Goal: Information Seeking & Learning: Check status

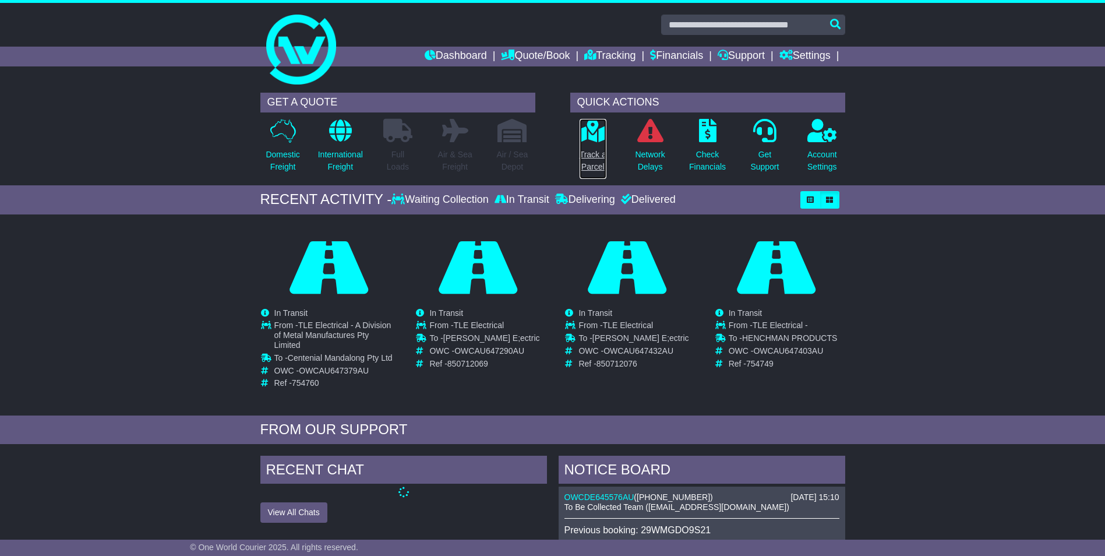
click at [595, 129] on icon at bounding box center [592, 130] width 26 height 23
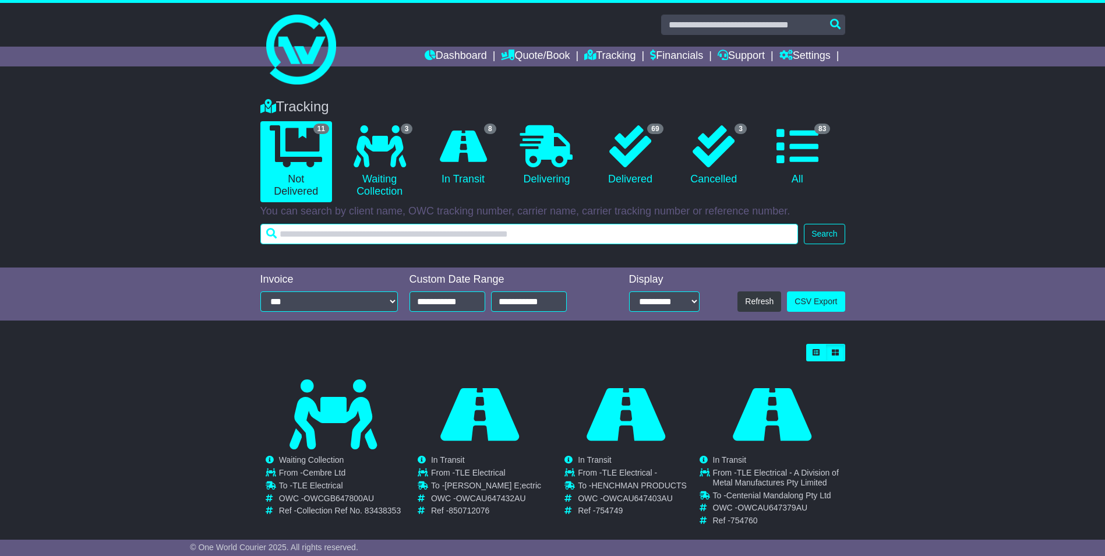
click at [444, 233] on input "text" at bounding box center [529, 234] width 538 height 20
type input "*****"
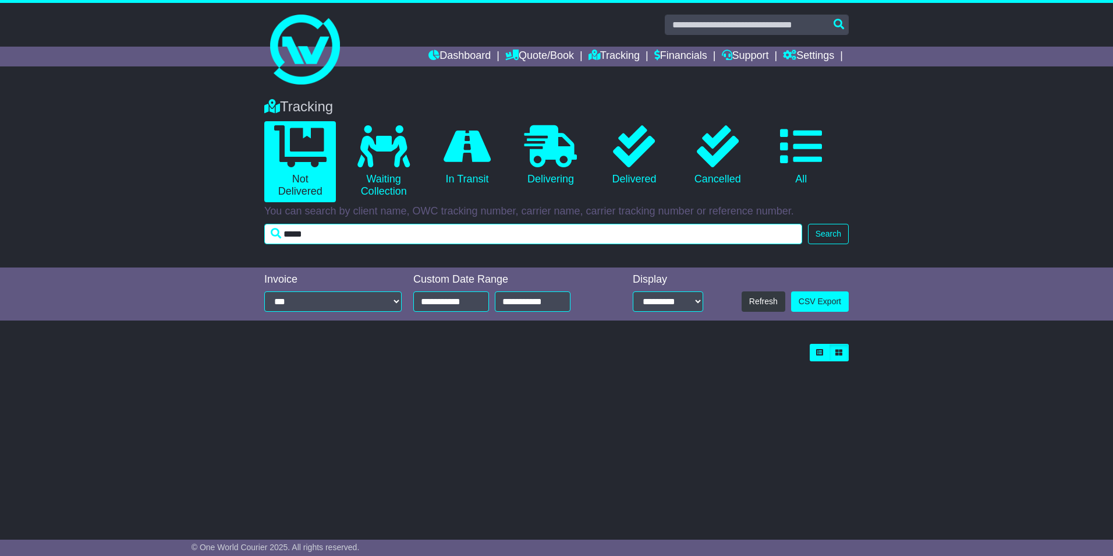
drag, startPoint x: 322, startPoint y: 232, endPoint x: 214, endPoint y: 215, distance: 109.7
click at [217, 216] on div "Tracking 0 Not Delivered 0 Waiting Collection 0 In Transit 0 Delivering 0" at bounding box center [556, 177] width 1113 height 181
click at [468, 234] on input "text" at bounding box center [533, 234] width 538 height 20
type input "*******"
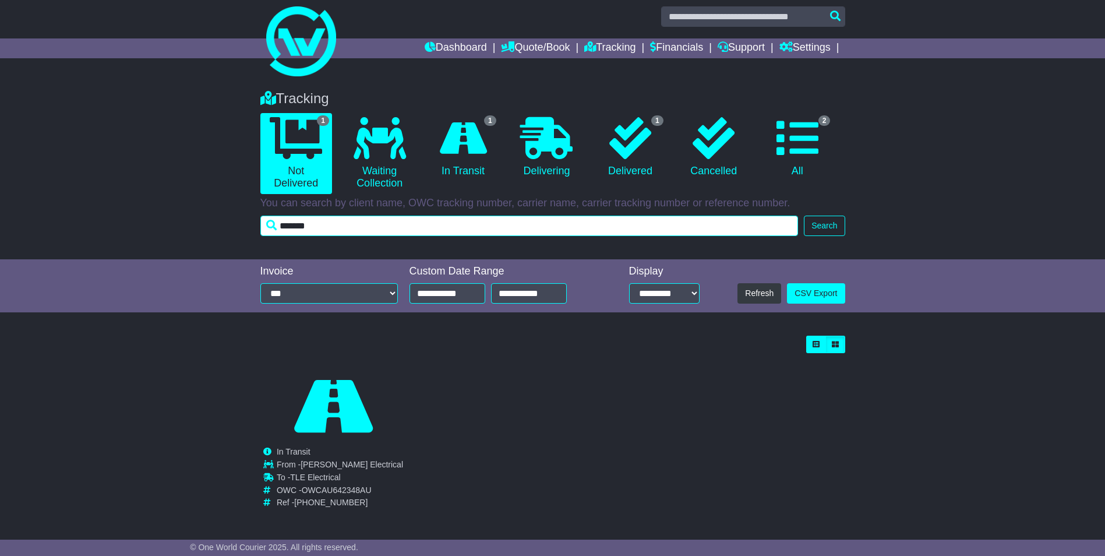
scroll to position [10, 0]
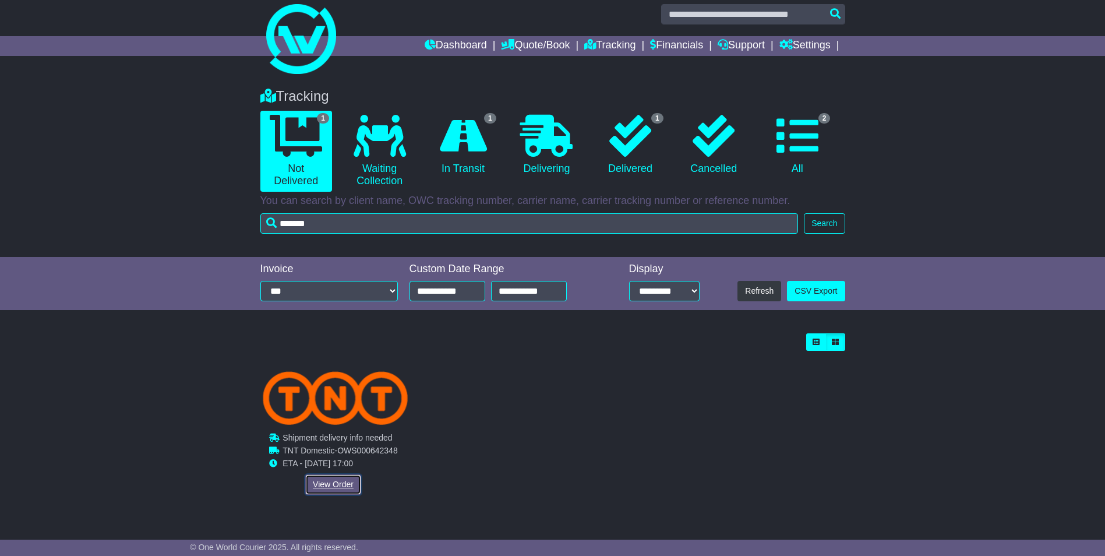
click at [332, 478] on link "View Order" at bounding box center [333, 484] width 56 height 20
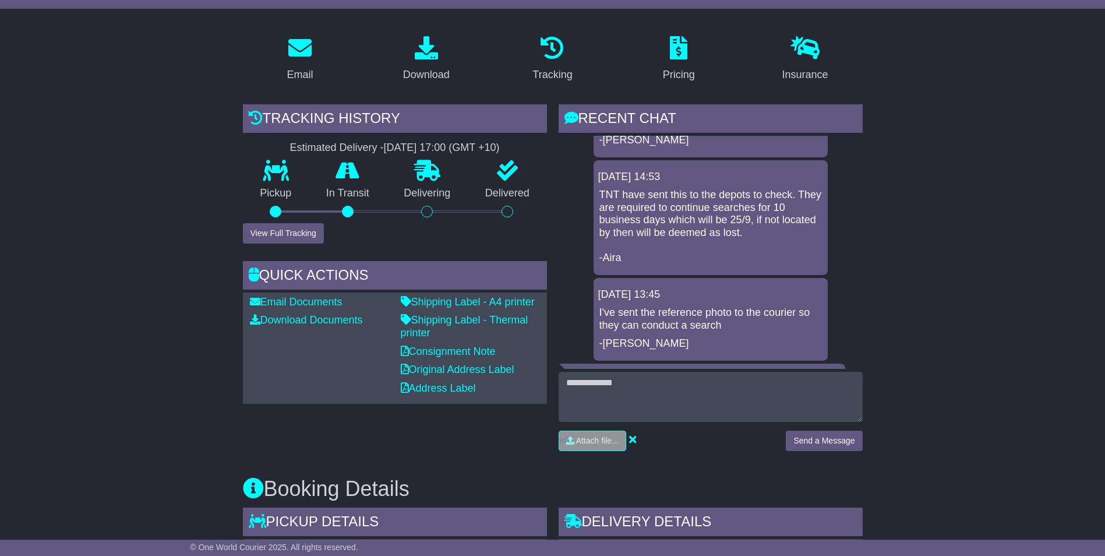
scroll to position [58, 0]
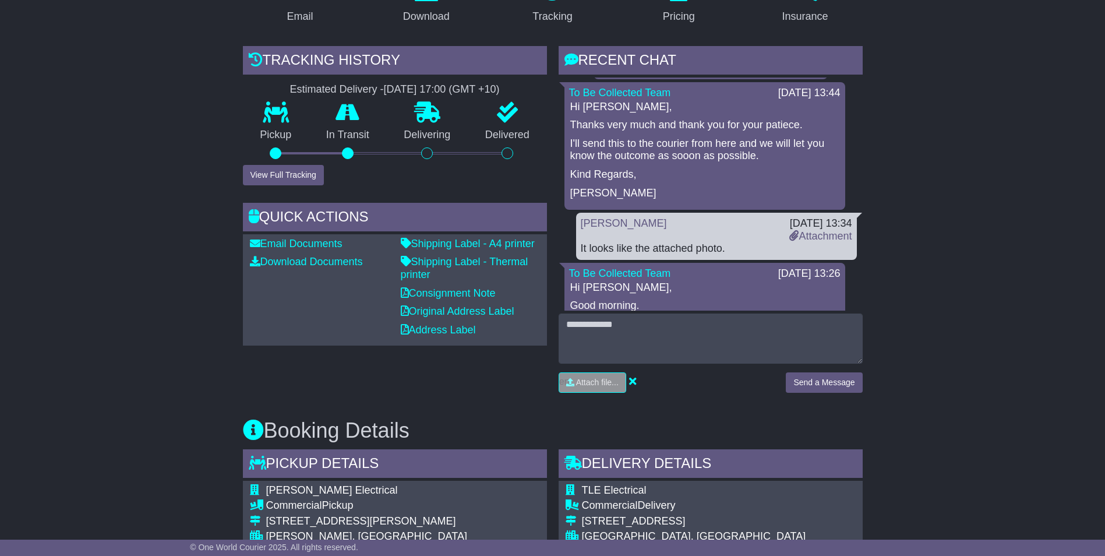
scroll to position [291, 0]
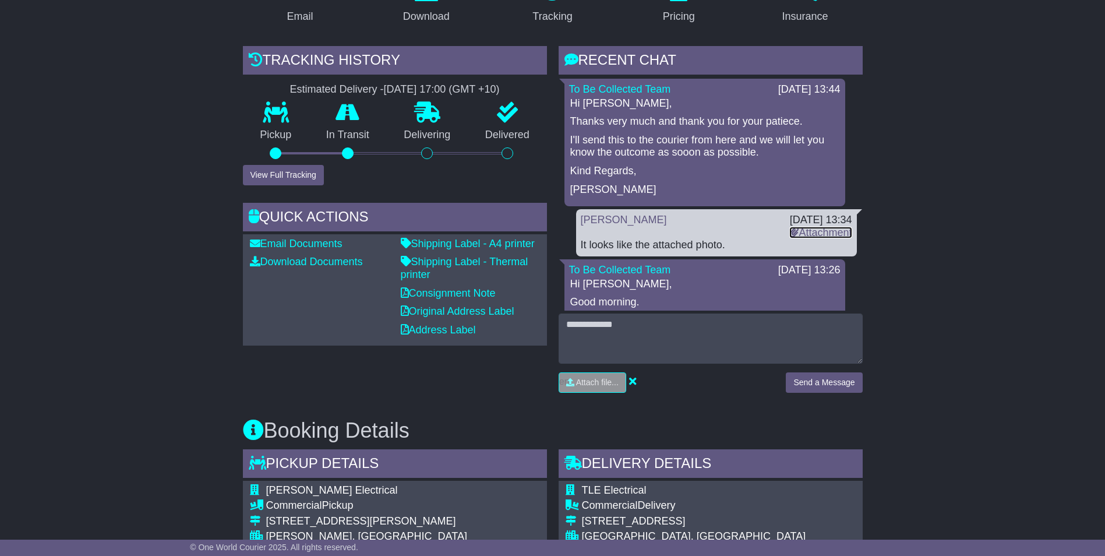
click at [812, 238] on link "Attachment" at bounding box center [820, 233] width 62 height 12
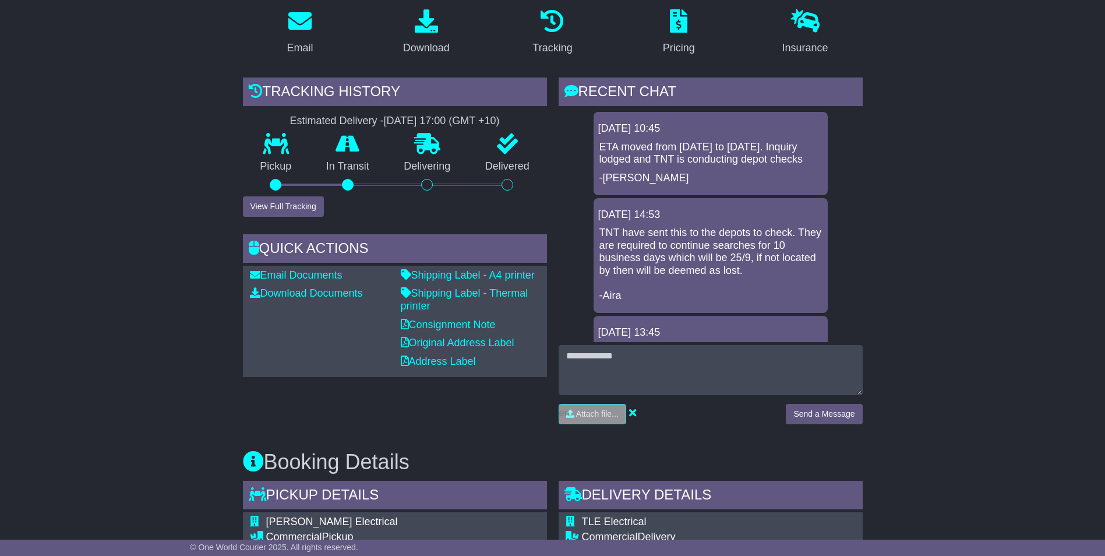
scroll to position [175, 0]
